Goal: Task Accomplishment & Management: Complete application form

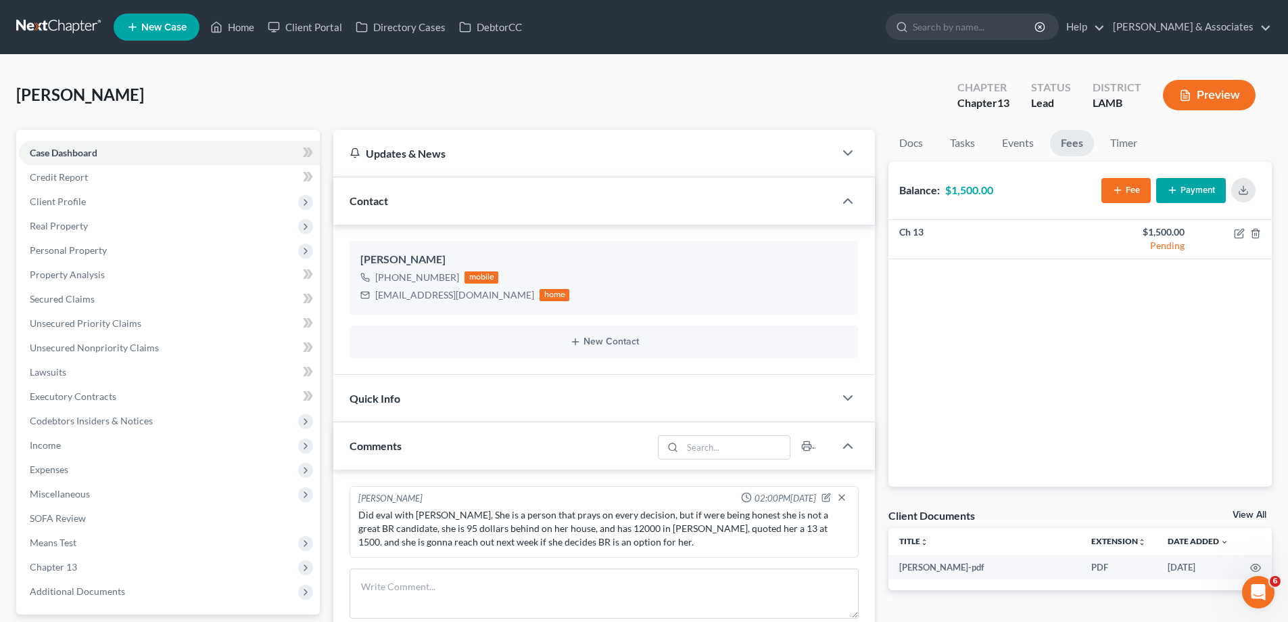
click at [147, 20] on link "New Case" at bounding box center [157, 27] width 86 height 27
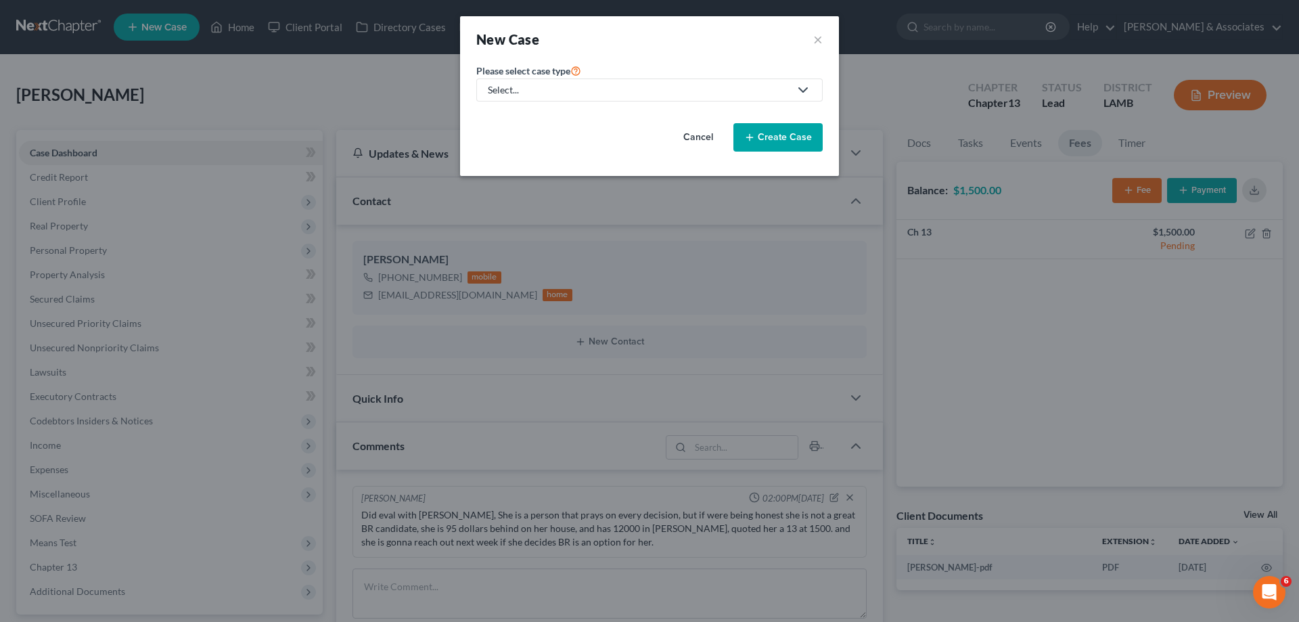
drag, startPoint x: 588, startPoint y: 89, endPoint x: 568, endPoint y: 107, distance: 26.8
click at [588, 89] on div "Select..." at bounding box center [639, 90] width 302 height 14
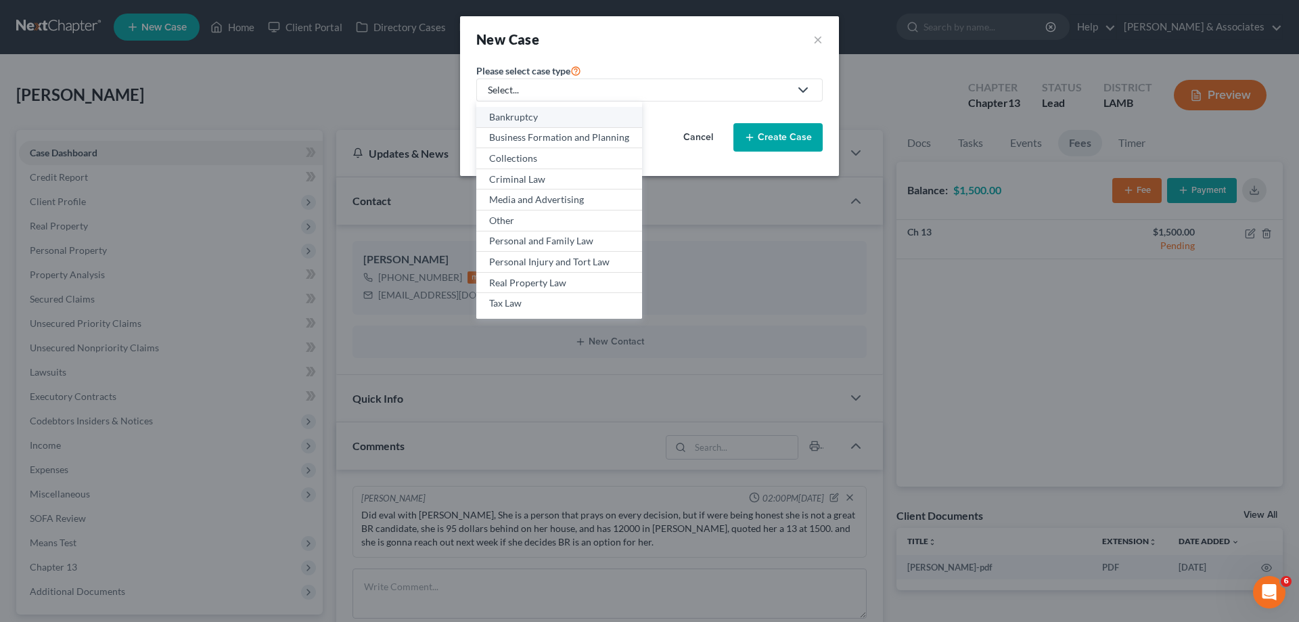
click at [536, 124] on link "Bankruptcy" at bounding box center [559, 117] width 166 height 21
select select "35"
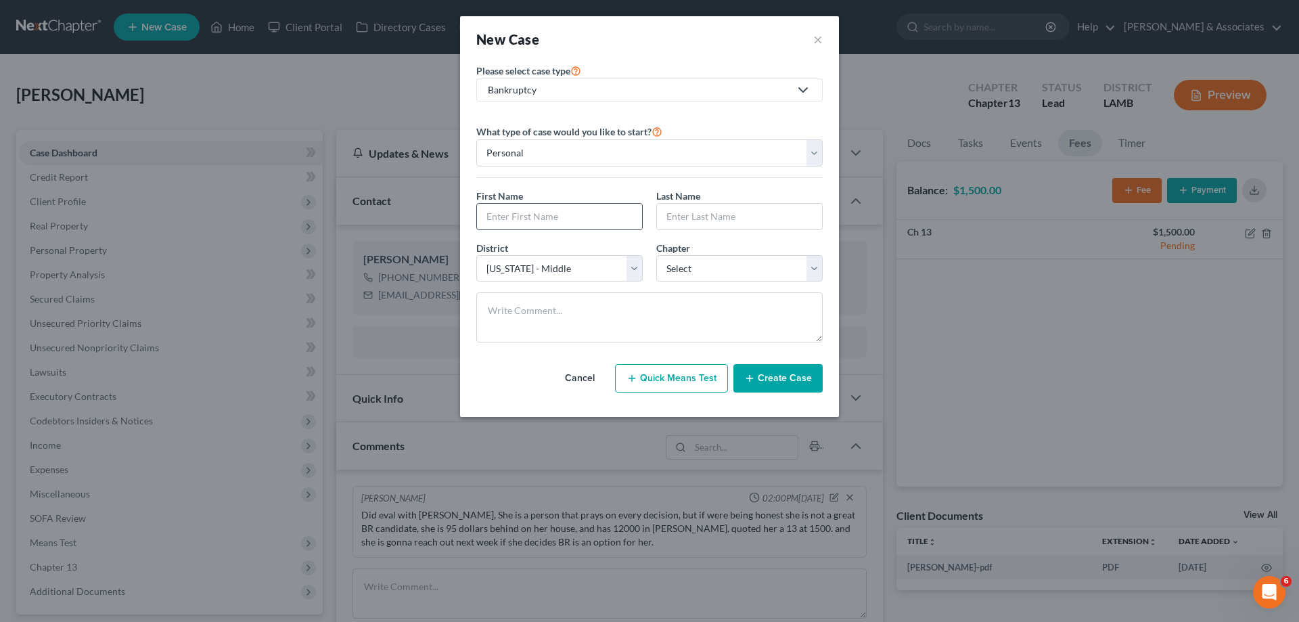
click at [598, 229] on div at bounding box center [559, 216] width 166 height 27
drag, startPoint x: 601, startPoint y: 220, endPoint x: 593, endPoint y: 206, distance: 16.9
click at [601, 220] on input "text" at bounding box center [559, 217] width 165 height 26
type input "[PERSON_NAME]"
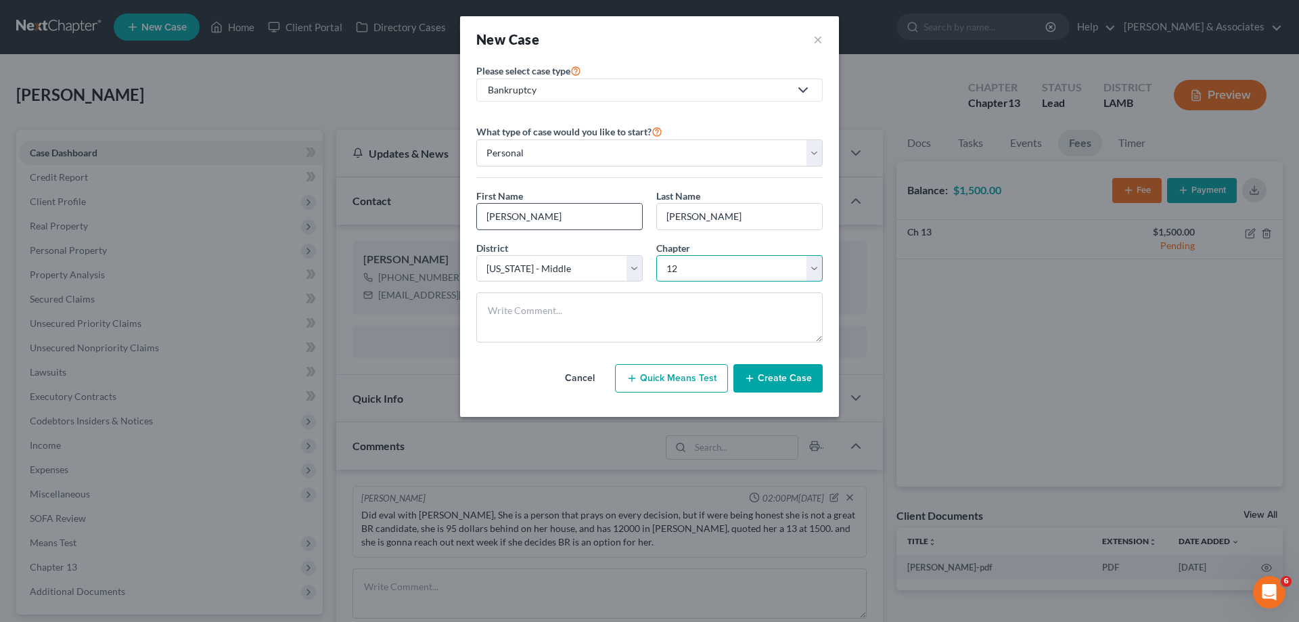
select select "3"
click at [805, 367] on button "Create Case" at bounding box center [777, 378] width 89 height 28
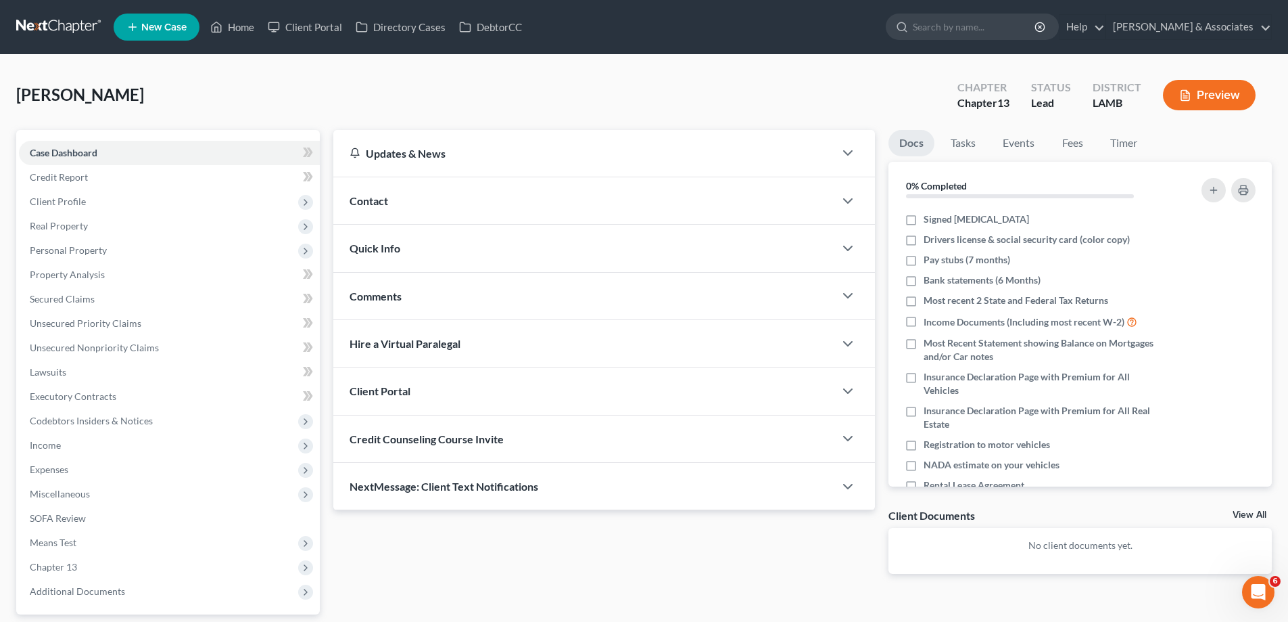
click at [535, 206] on div "Contact" at bounding box center [583, 200] width 501 height 47
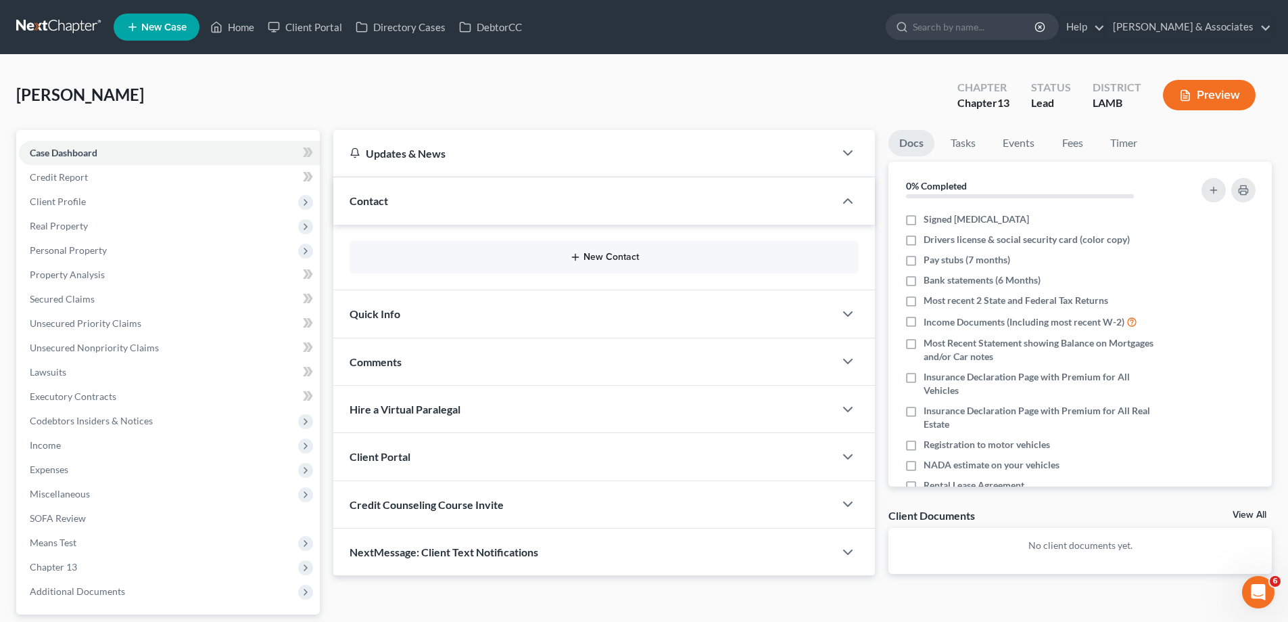
click at [621, 260] on button "New Contact" at bounding box center [604, 257] width 488 height 11
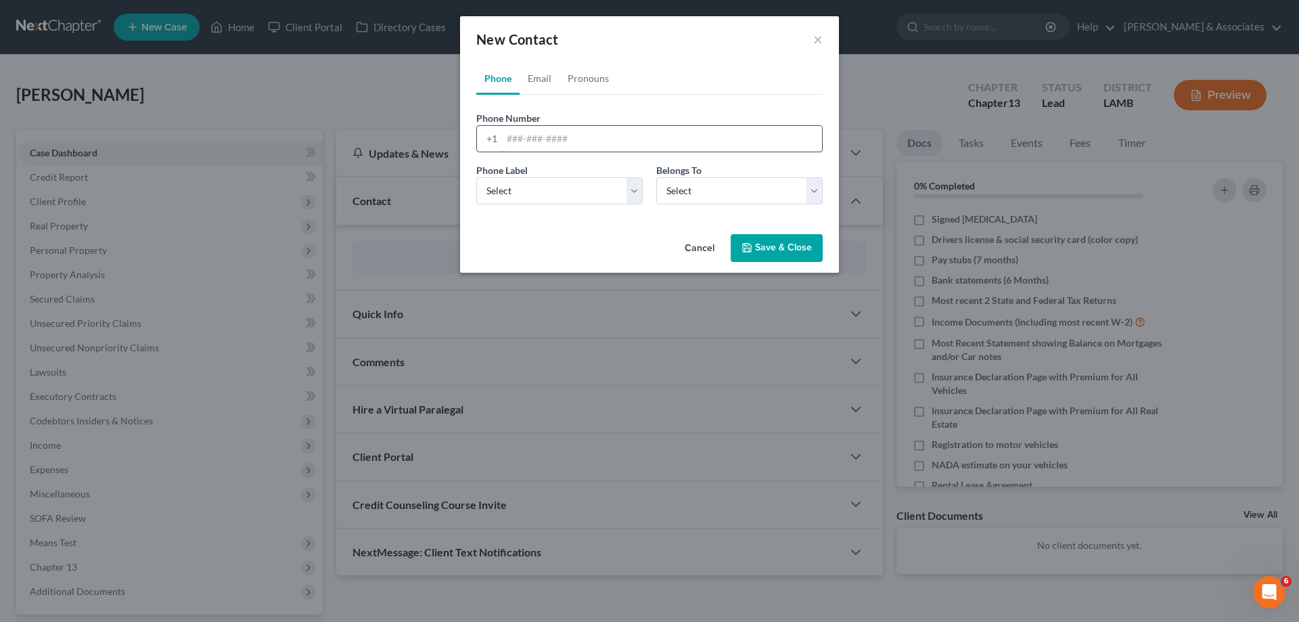
drag, startPoint x: 559, startPoint y: 143, endPoint x: 548, endPoint y: 151, distance: 13.1
click at [559, 143] on input "tel" at bounding box center [662, 139] width 320 height 26
paste input "[PHONE_NUMBER]"
type input "[PHONE_NUMBER]"
click at [527, 188] on select "Select Mobile Home Work Other" at bounding box center [559, 190] width 166 height 27
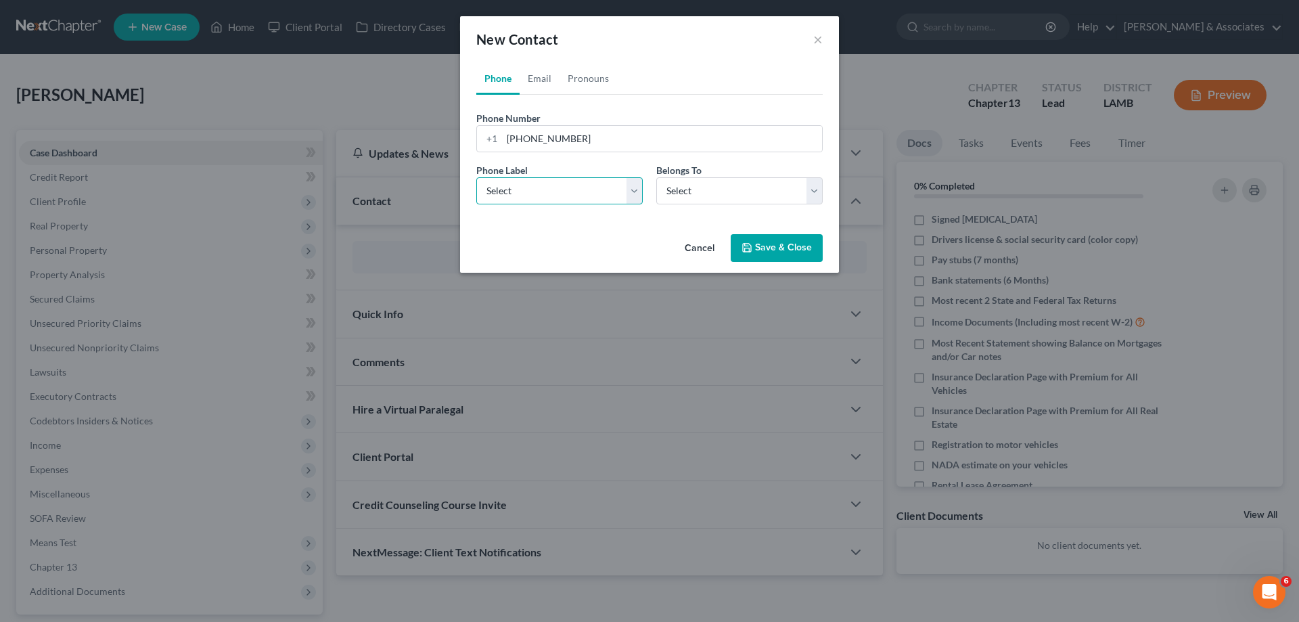
select select "0"
click at [476, 177] on select "Select Mobile Home Work Other" at bounding box center [559, 190] width 166 height 27
drag, startPoint x: 725, startPoint y: 200, endPoint x: 718, endPoint y: 204, distance: 7.9
click at [725, 200] on select "Select Client Other" at bounding box center [739, 190] width 166 height 27
select select "0"
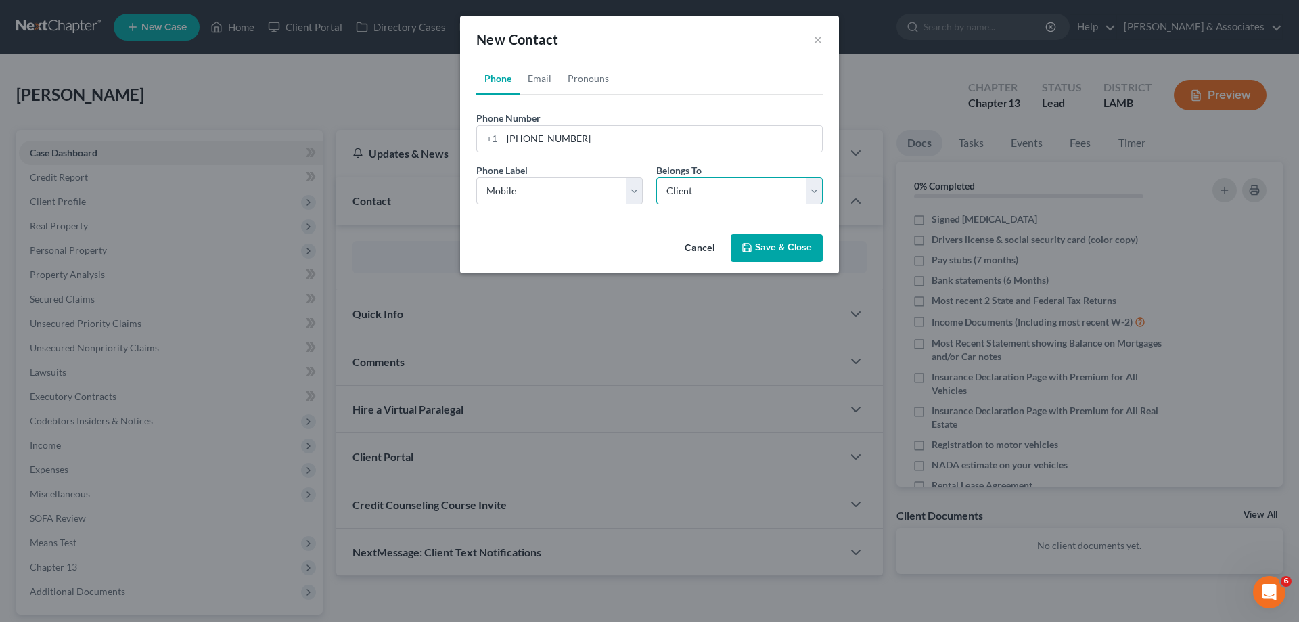
click at [656, 177] on select "Select Client Other" at bounding box center [739, 190] width 166 height 27
select select "0"
click at [546, 78] on link "Email" at bounding box center [539, 78] width 40 height 32
click at [546, 135] on input "email" at bounding box center [662, 139] width 320 height 26
paste input "[EMAIL_ADDRESS][DOMAIN_NAME]"
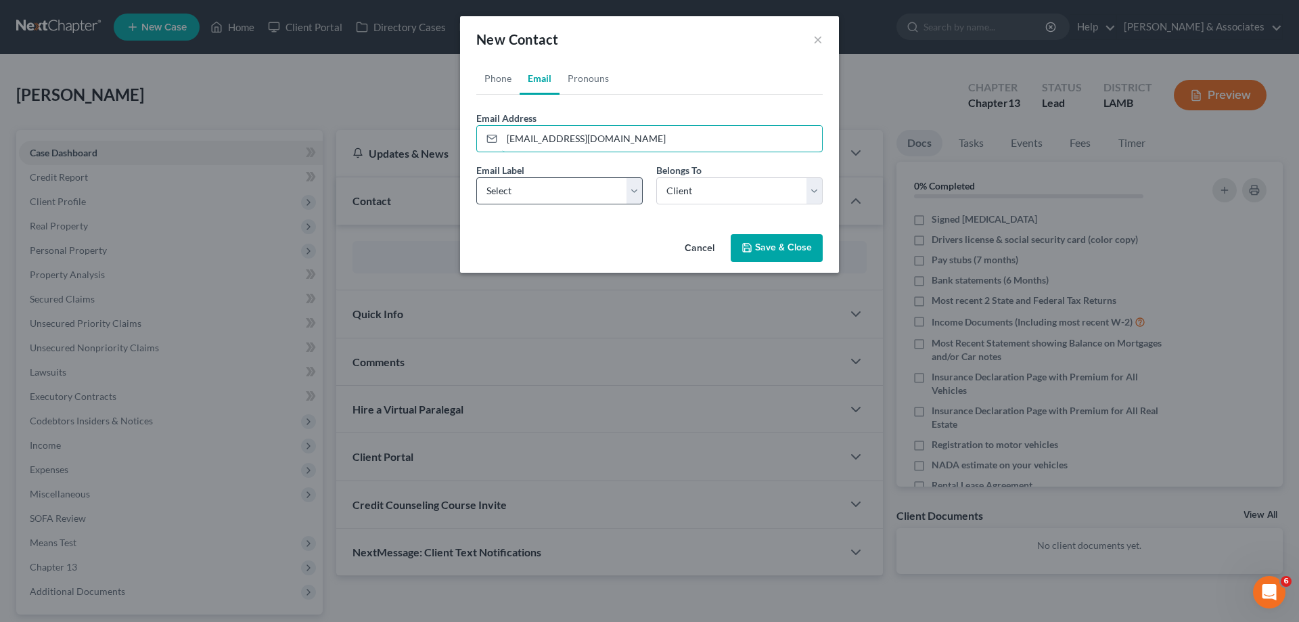
type input "[EMAIL_ADDRESS][DOMAIN_NAME]"
click at [542, 193] on select "Select Home Work Other" at bounding box center [559, 190] width 166 height 27
select select "0"
click at [476, 177] on select "Select Home Work Other" at bounding box center [559, 190] width 166 height 27
click at [703, 185] on select "Select Client Other" at bounding box center [739, 190] width 166 height 27
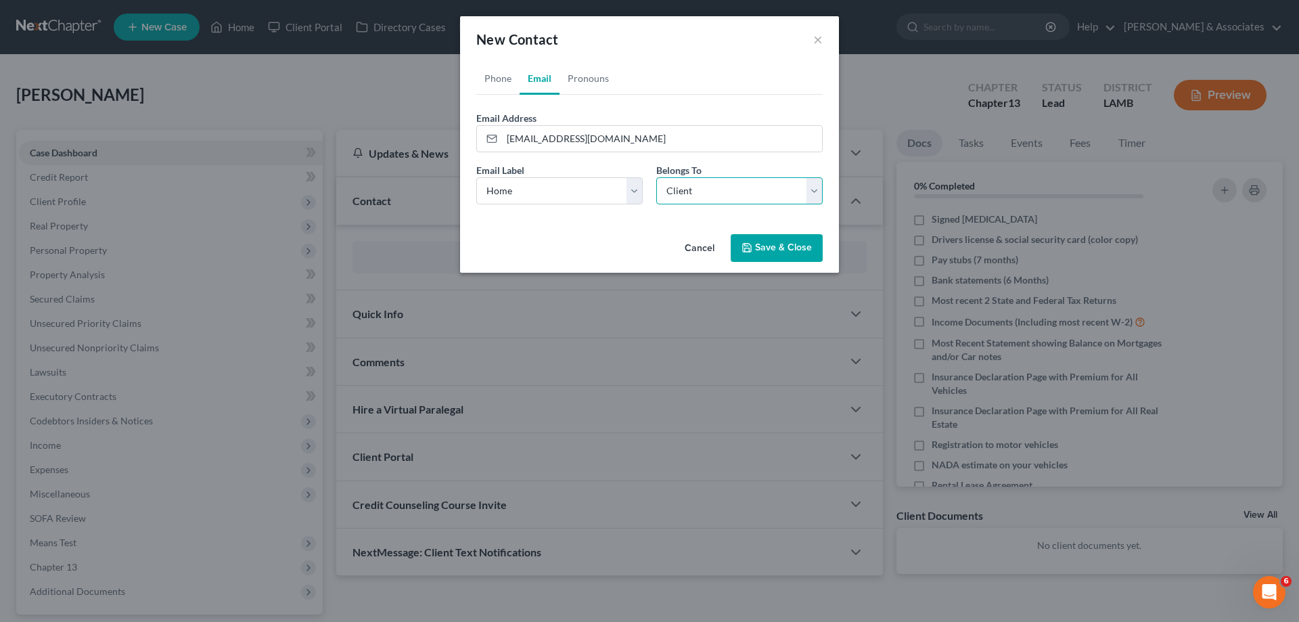
click at [656, 177] on select "Select Client Other" at bounding box center [739, 190] width 166 height 27
drag, startPoint x: 779, startPoint y: 257, endPoint x: 765, endPoint y: 258, distance: 14.3
click at [780, 257] on button "Save & Close" at bounding box center [776, 248] width 92 height 28
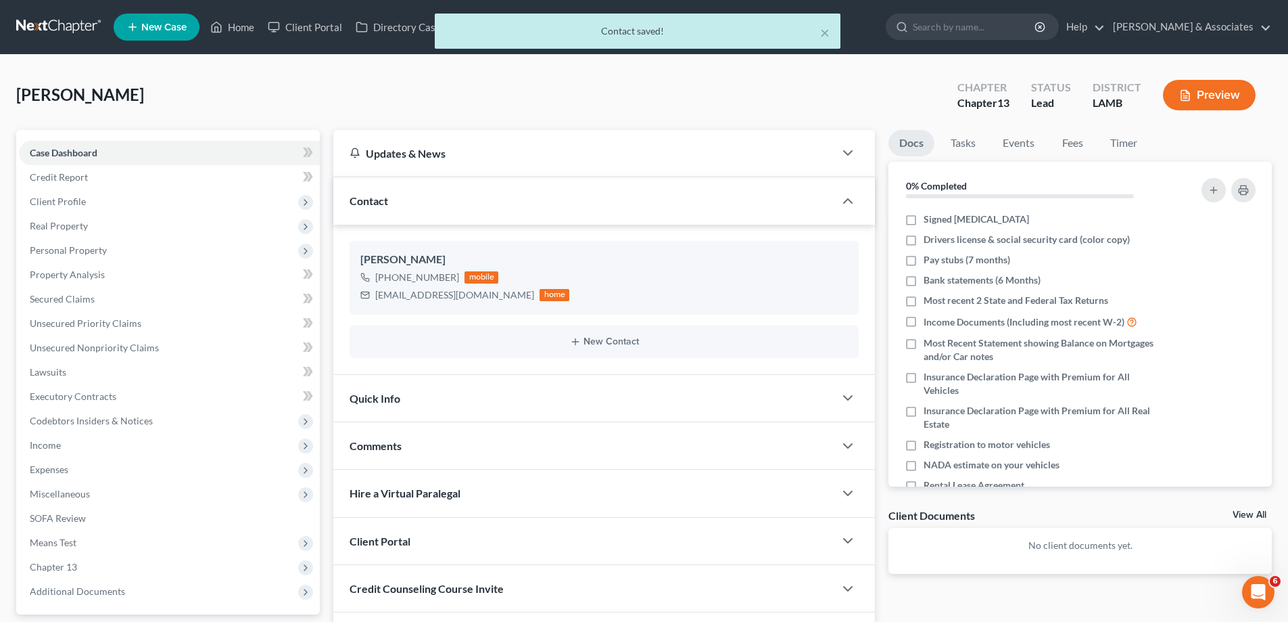
click at [432, 444] on div "Comments" at bounding box center [583, 445] width 501 height 47
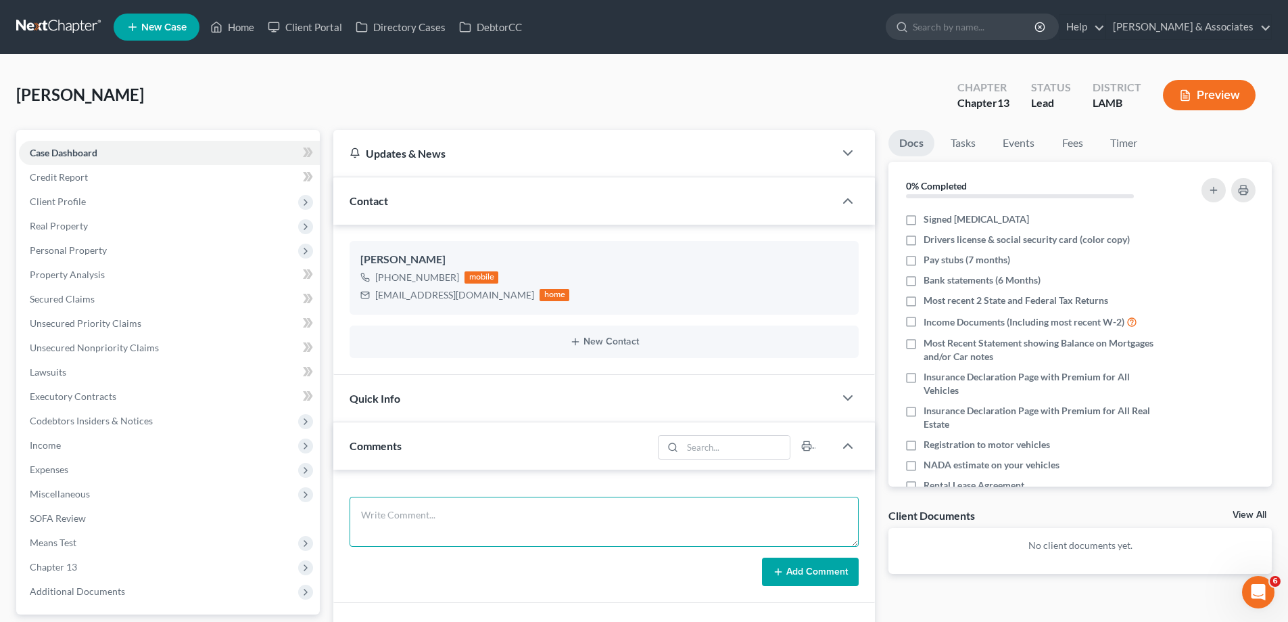
click at [420, 513] on textarea at bounding box center [604, 521] width 509 height 50
paste textarea "did eval with [PERSON_NAME], His wife already has a BR Attorney and is filing, …"
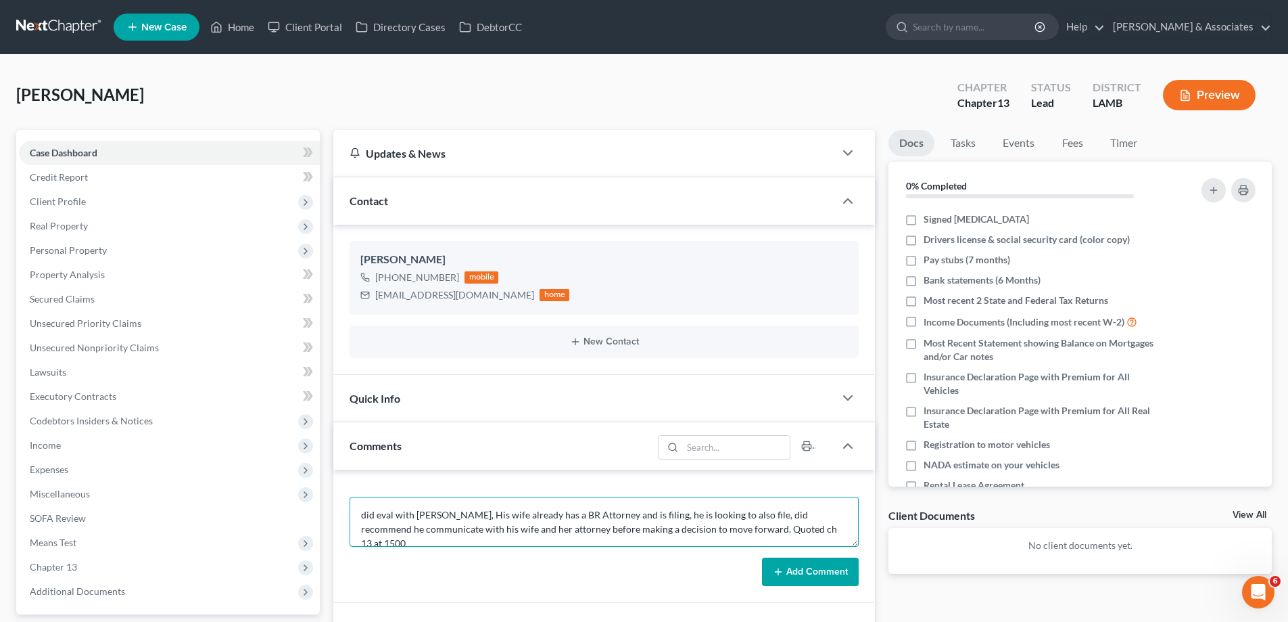
type textarea "did eval with [PERSON_NAME], His wife already has a BR Attorney and is filing, …"
click at [810, 570] on button "Add Comment" at bounding box center [810, 571] width 97 height 28
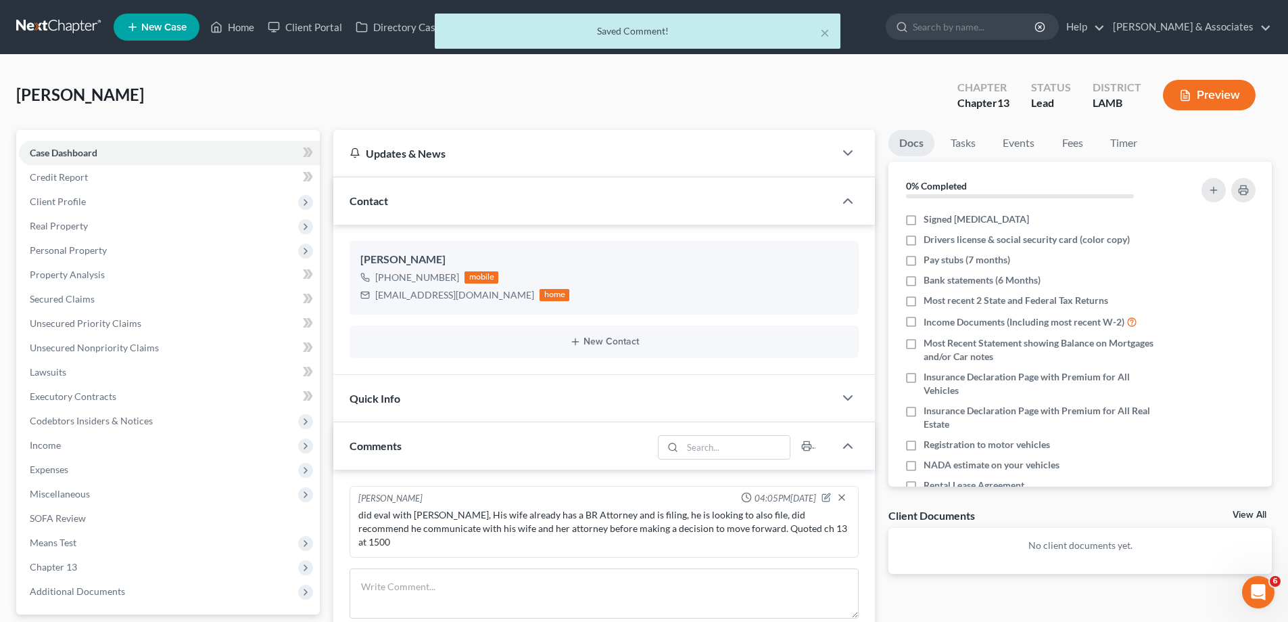
click at [1248, 513] on link "View All" at bounding box center [1250, 514] width 34 height 9
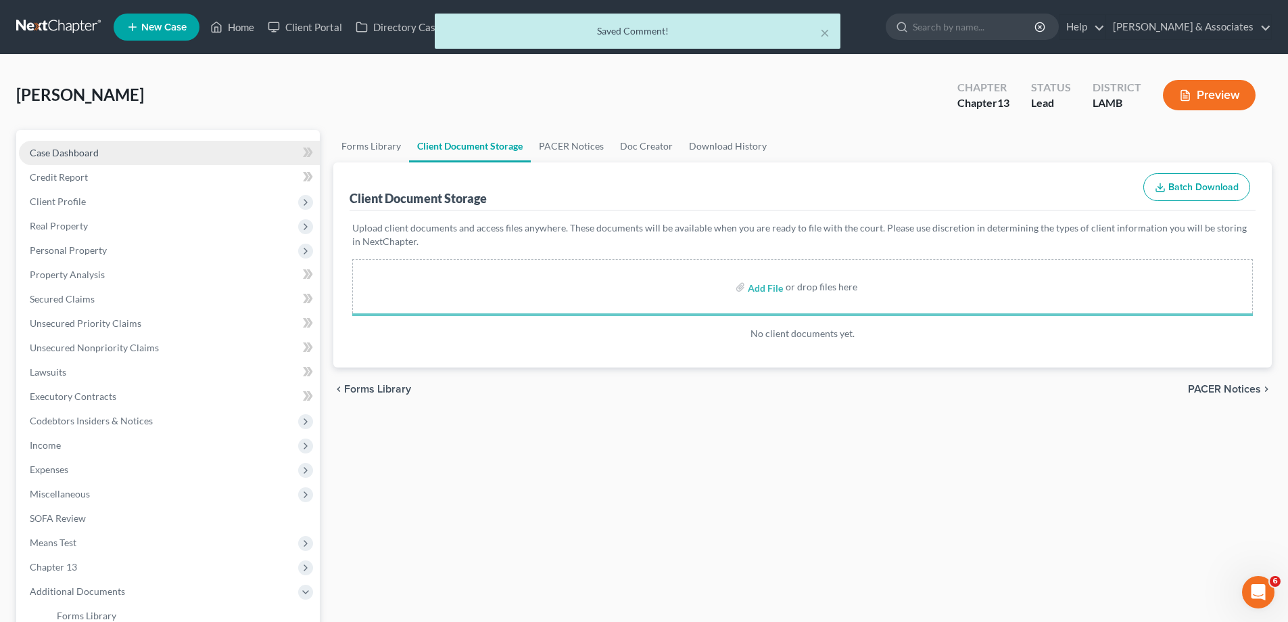
click at [97, 145] on link "Case Dashboard" at bounding box center [169, 153] width 301 height 24
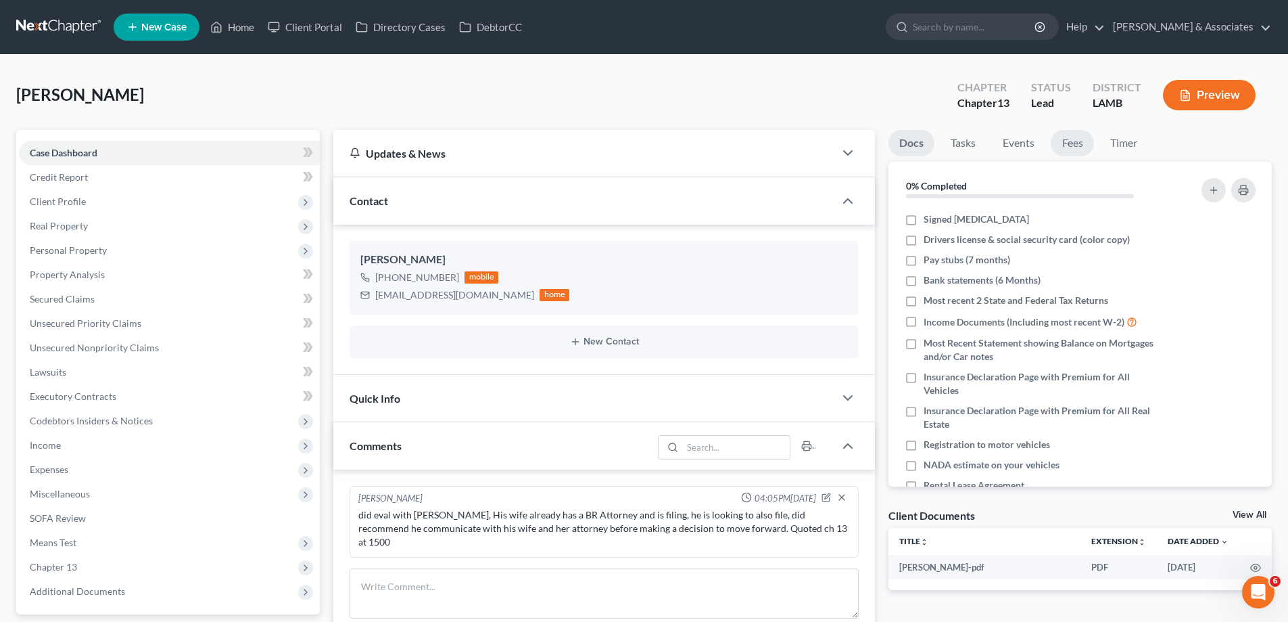
click at [1086, 141] on link "Fees" at bounding box center [1072, 143] width 43 height 26
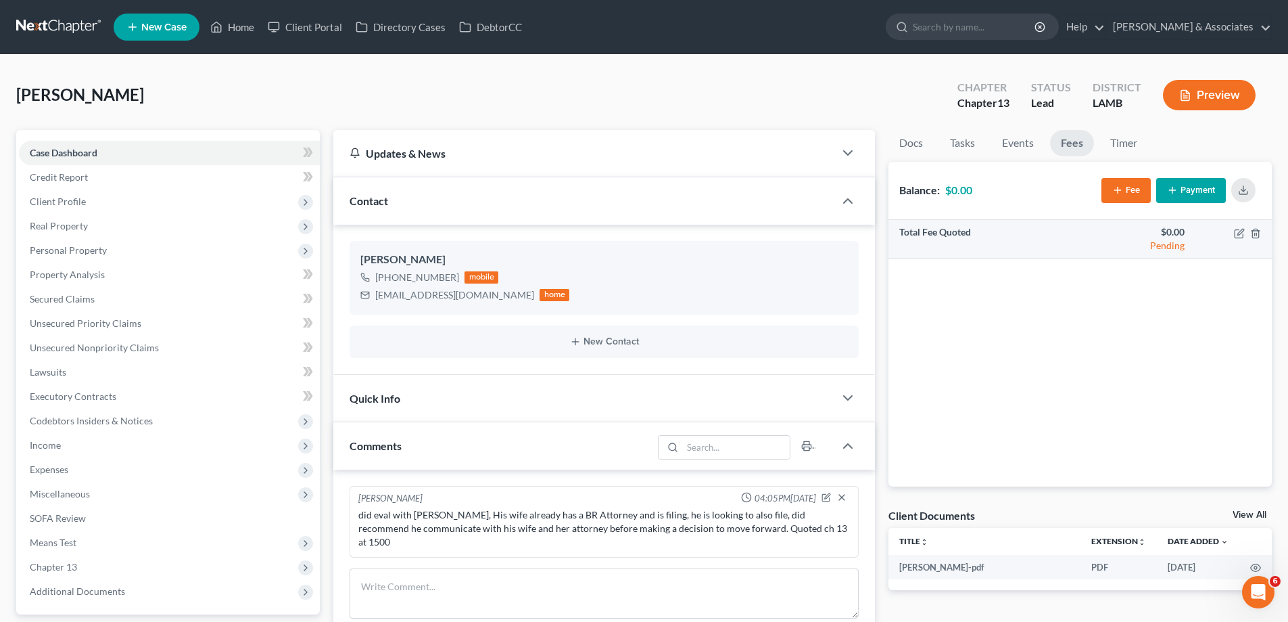
click at [1240, 239] on td at bounding box center [1234, 239] width 76 height 39
click at [1238, 231] on icon "button" at bounding box center [1239, 233] width 11 height 11
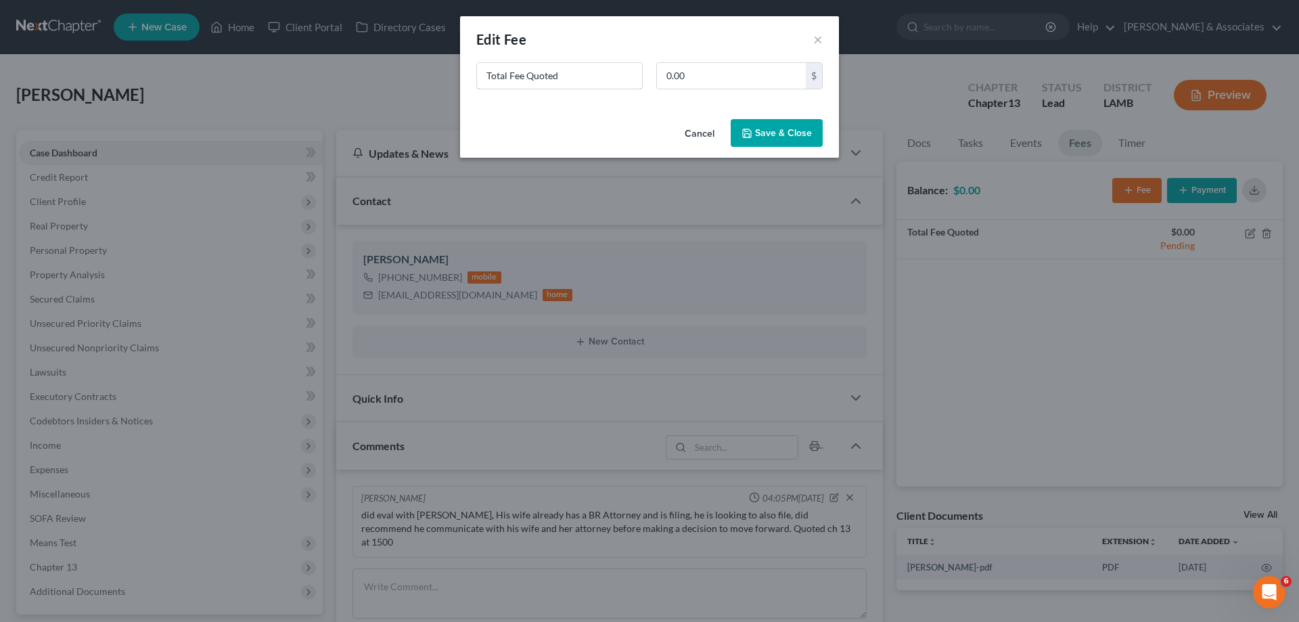
drag, startPoint x: 597, startPoint y: 76, endPoint x: 115, endPoint y: 18, distance: 485.8
click at [171, 31] on div "New Fee Edit Fee × Total Fee Quoted 0.00 $ Cancel Save & Close" at bounding box center [649, 311] width 1299 height 622
type input "ch 13"
type input "1,500"
drag, startPoint x: 795, startPoint y: 133, endPoint x: 791, endPoint y: 143, distance: 10.9
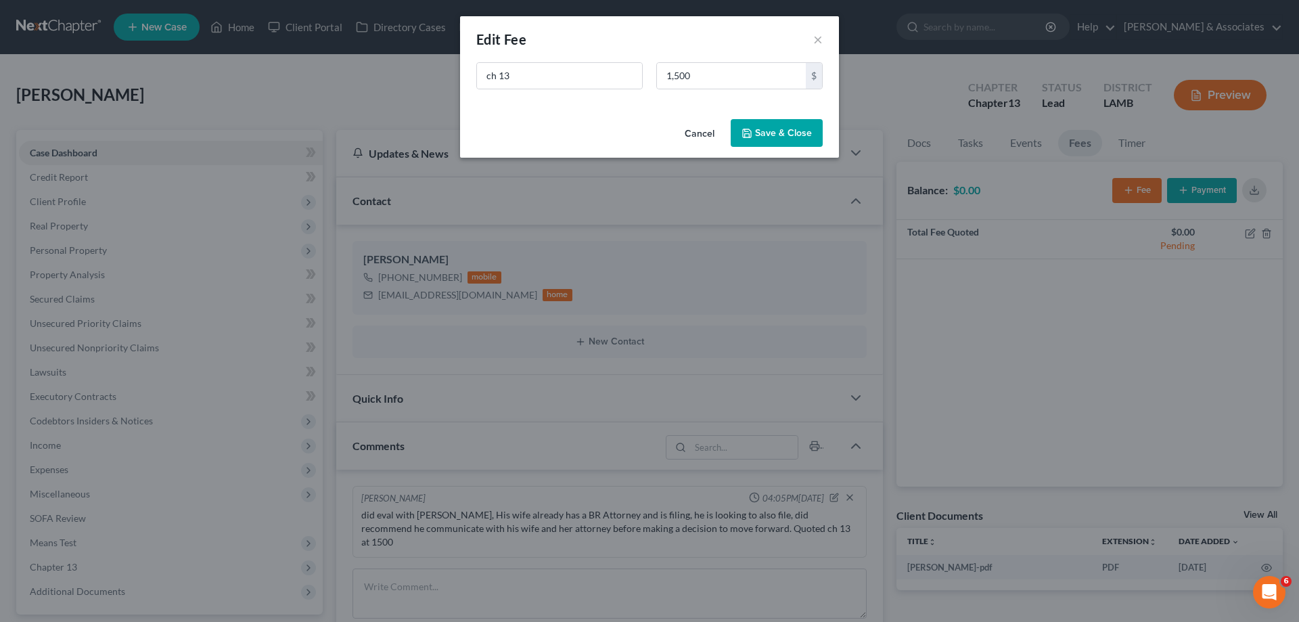
click at [795, 135] on button "Save & Close" at bounding box center [776, 133] width 92 height 28
